Goal: Task Accomplishment & Management: Use online tool/utility

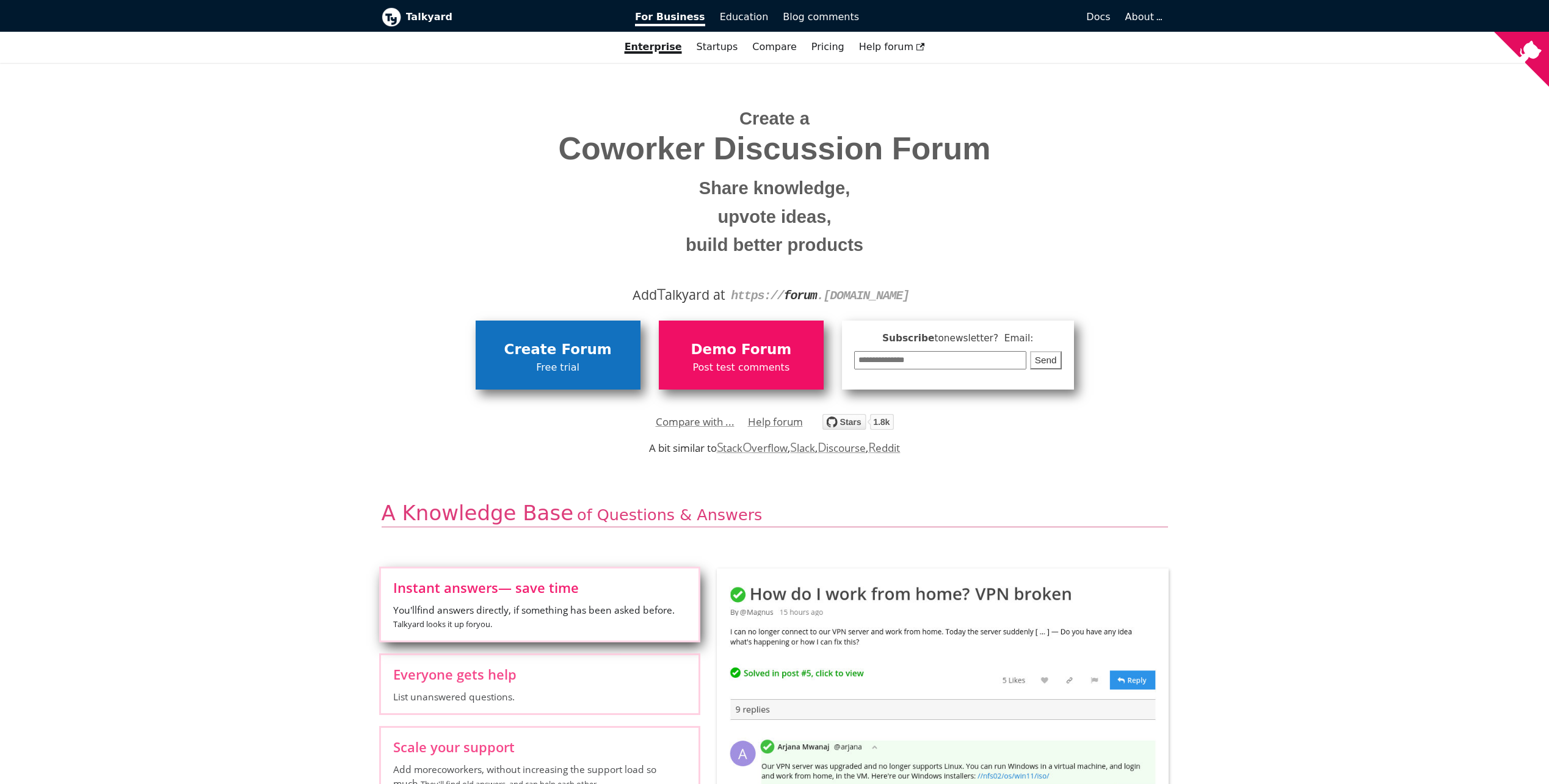
click at [536, 359] on span "Create Forum" at bounding box center [558, 350] width 153 height 23
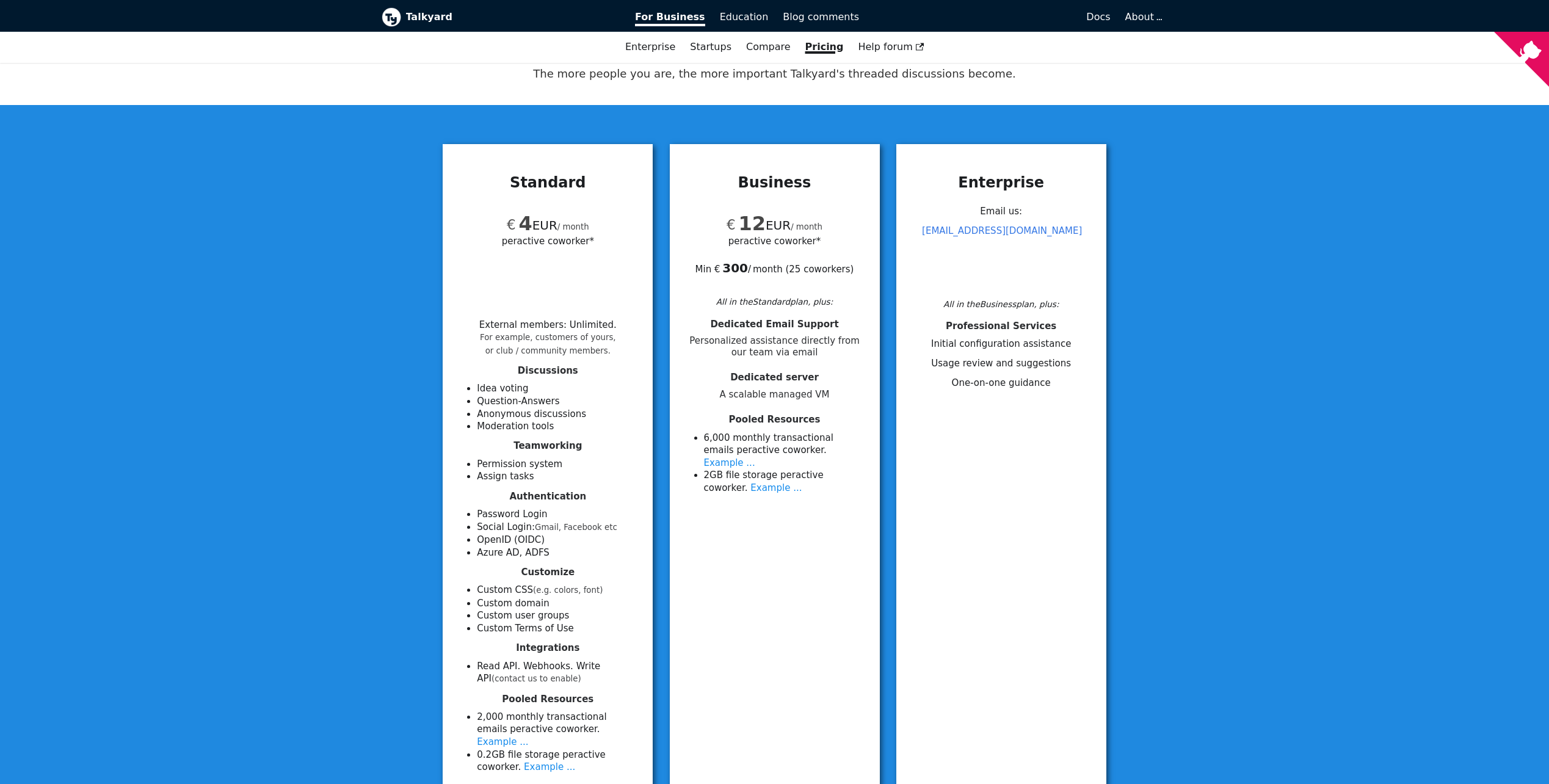
scroll to position [244, 0]
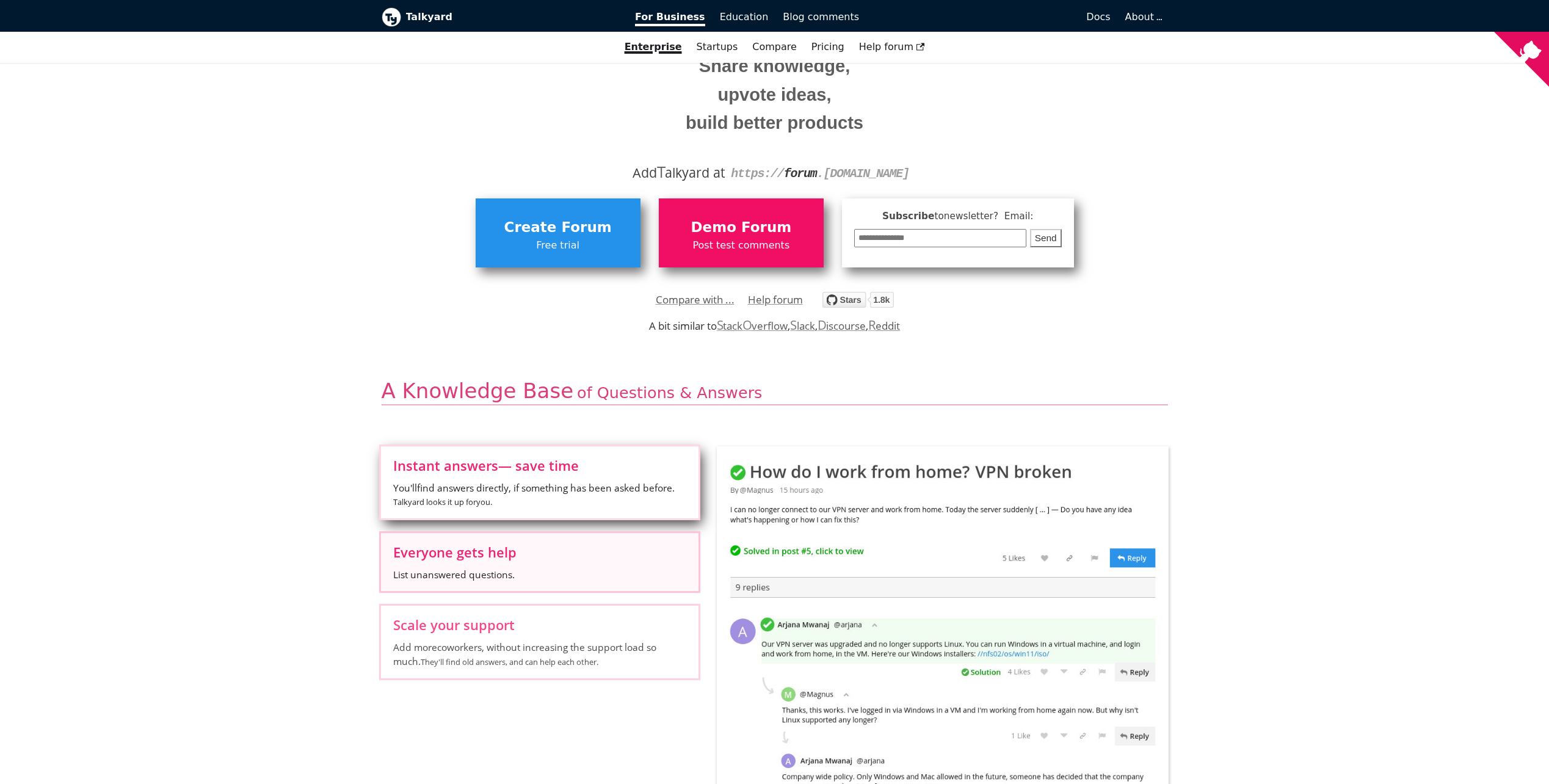
click at [504, 459] on span "List unanswered questions." at bounding box center [540, 574] width 293 height 14
click at [0, 0] on input "Everyone gets help List unanswered questions." at bounding box center [0, 0] width 0 height 0
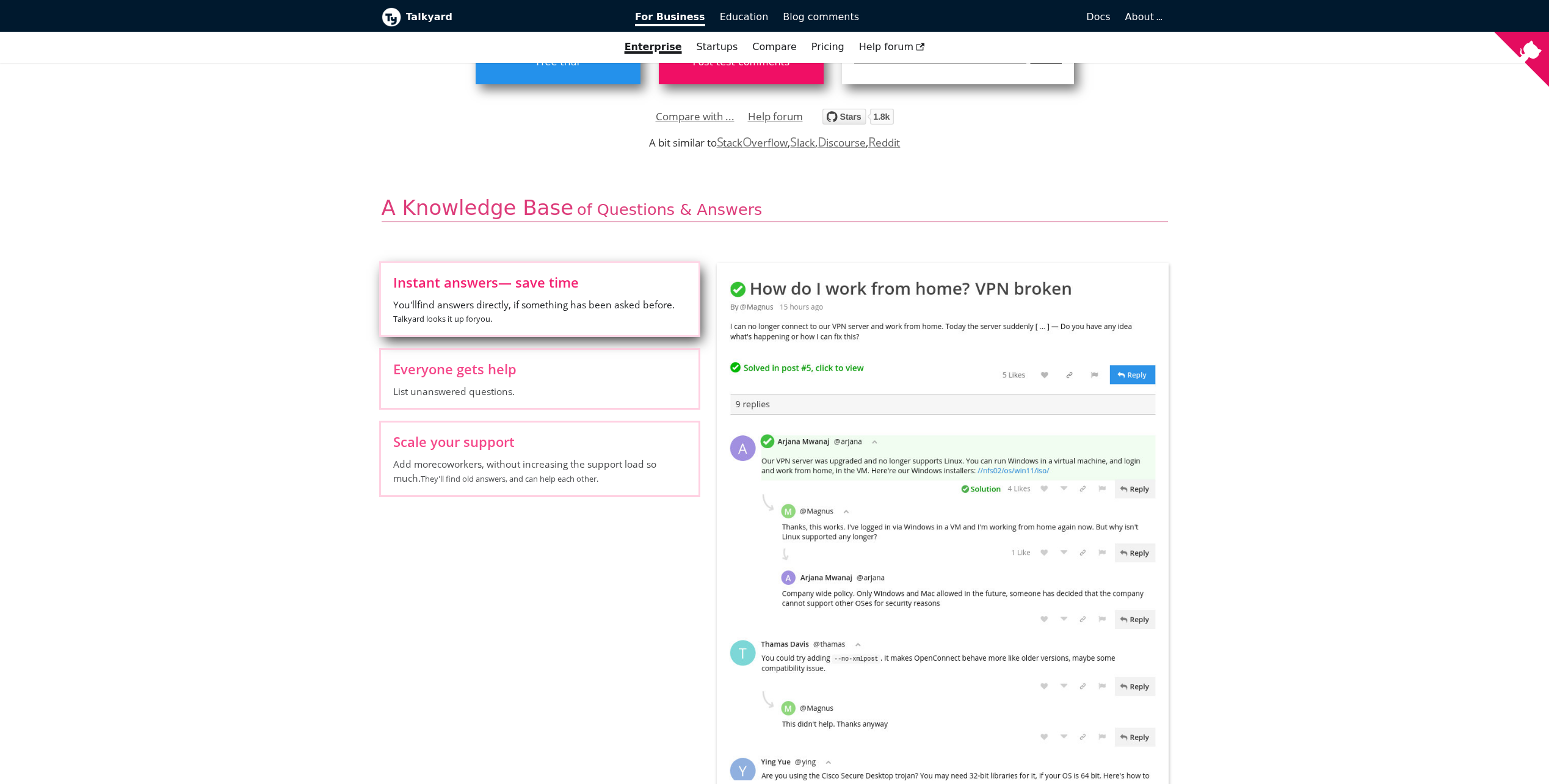
scroll to position [488, 0]
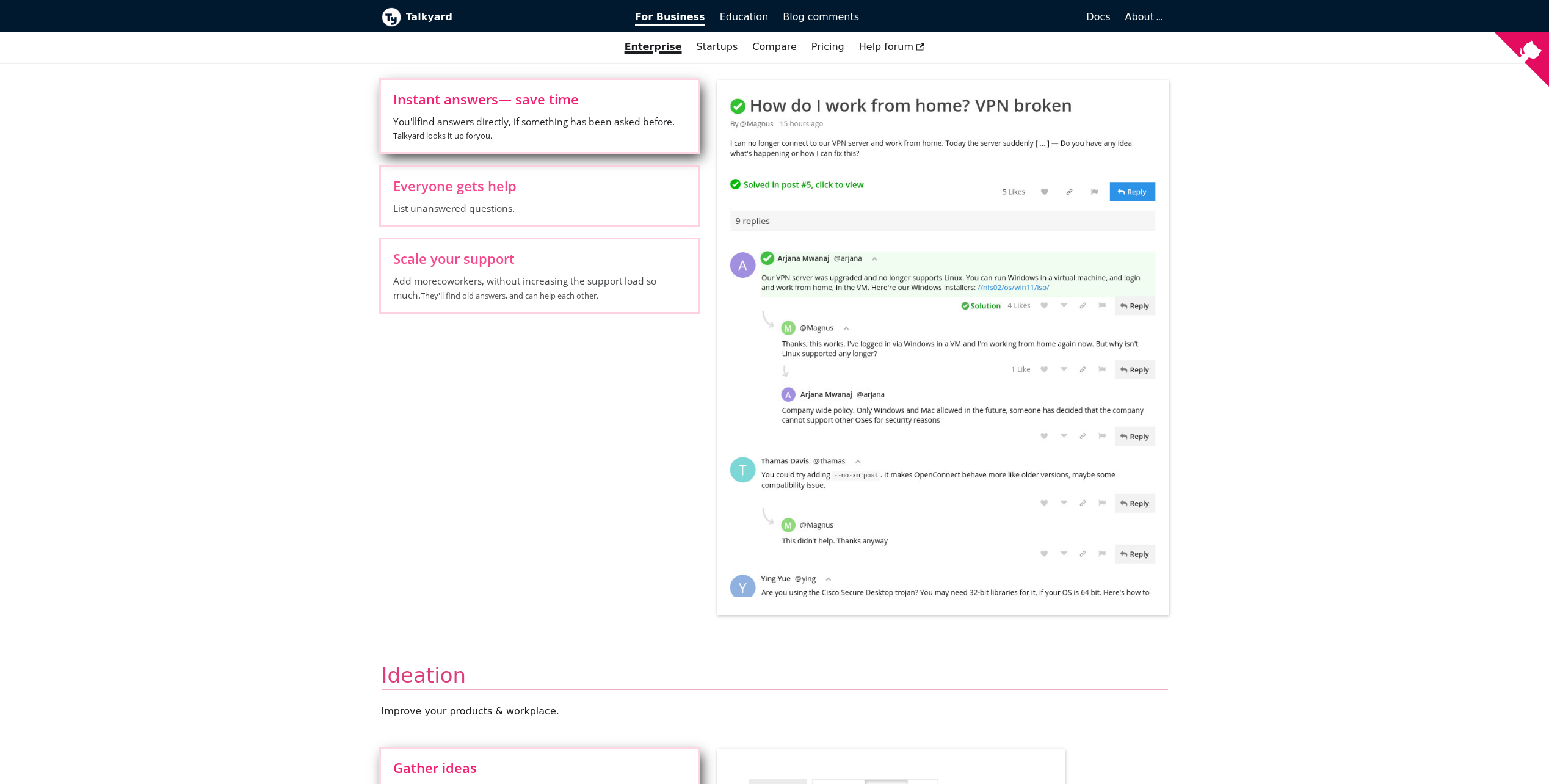
click at [520, 459] on label "Gather ideas Sort by Like votes" at bounding box center [540, 778] width 318 height 58
click at [0, 0] on input "Gather ideas Sort by Like votes" at bounding box center [0, 0] width 0 height 0
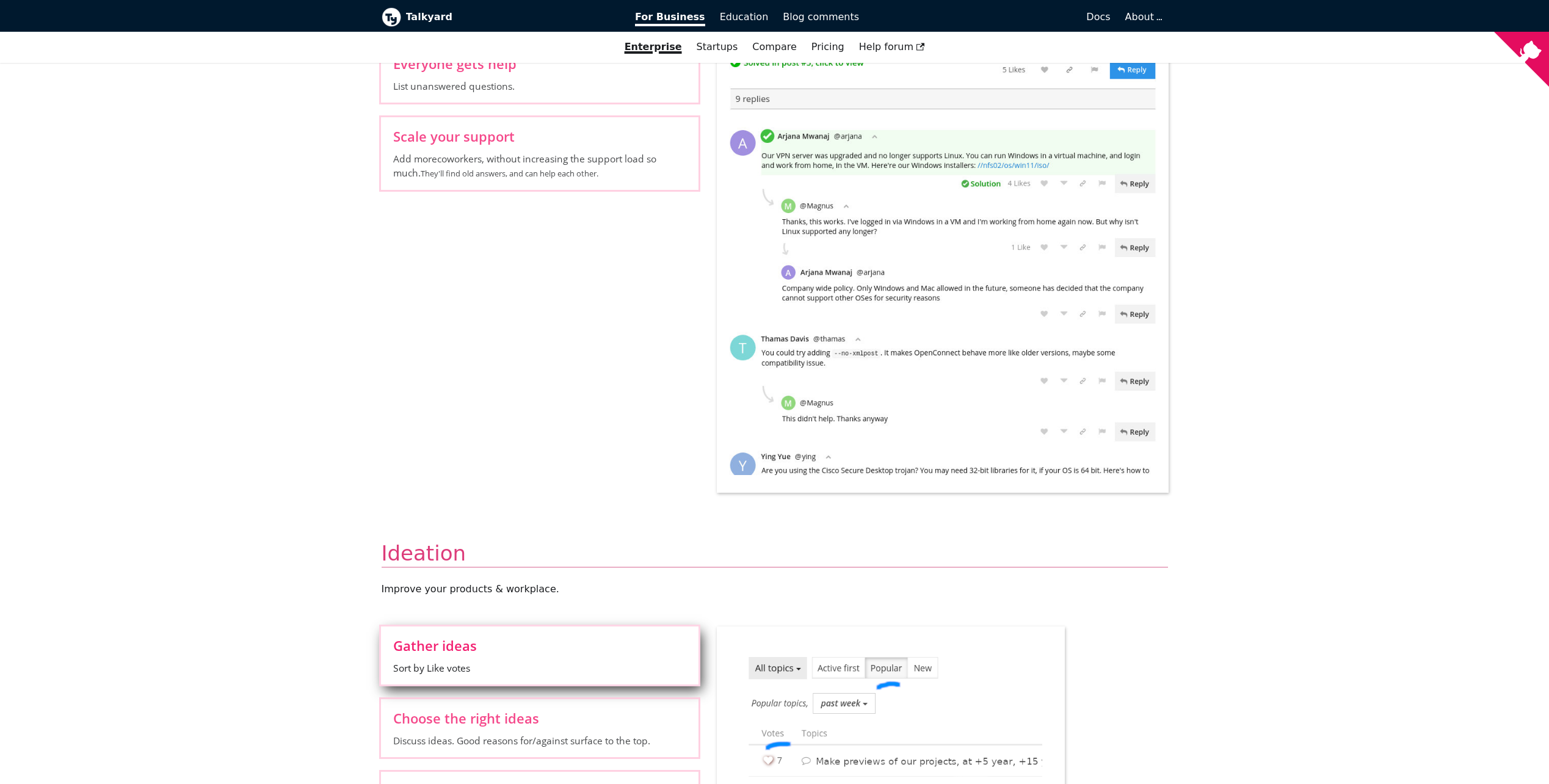
scroll to position [549, 0]
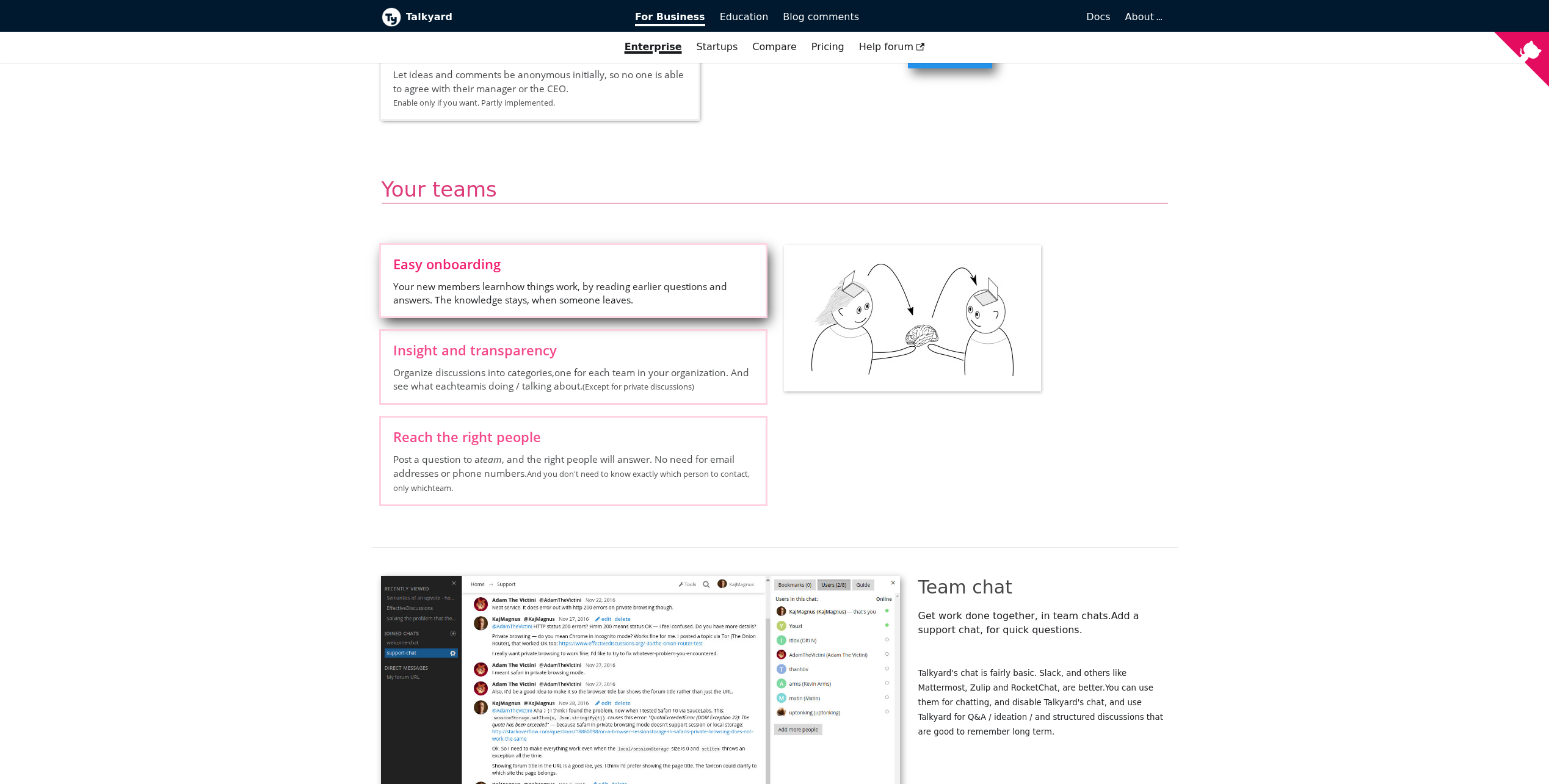
scroll to position [2014, 0]
